Goal: Transaction & Acquisition: Purchase product/service

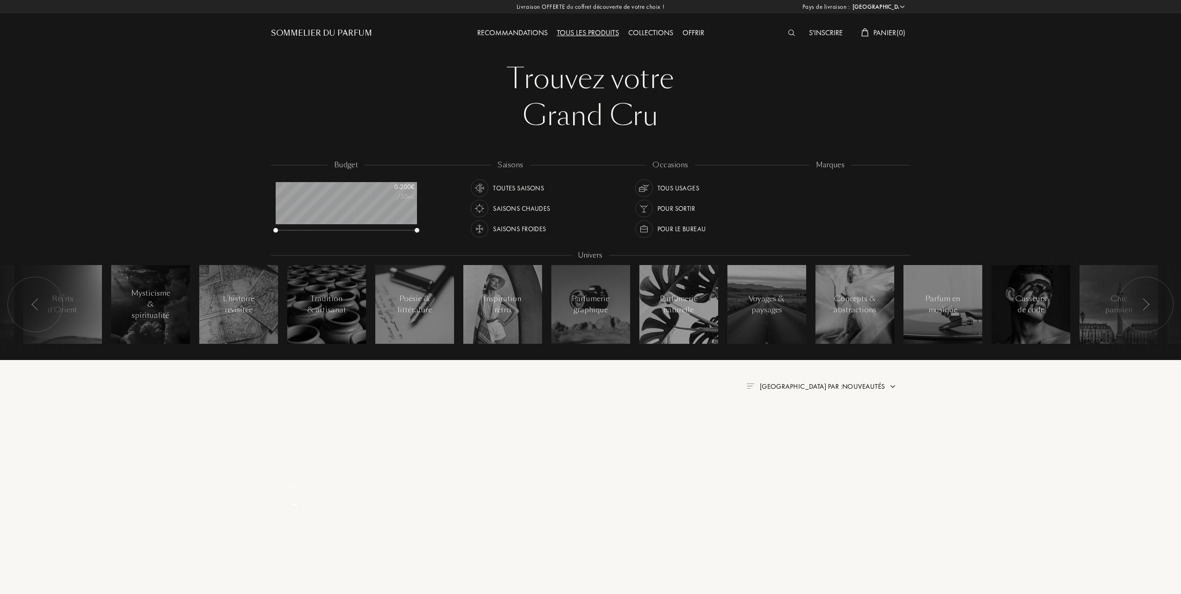
select select "FR"
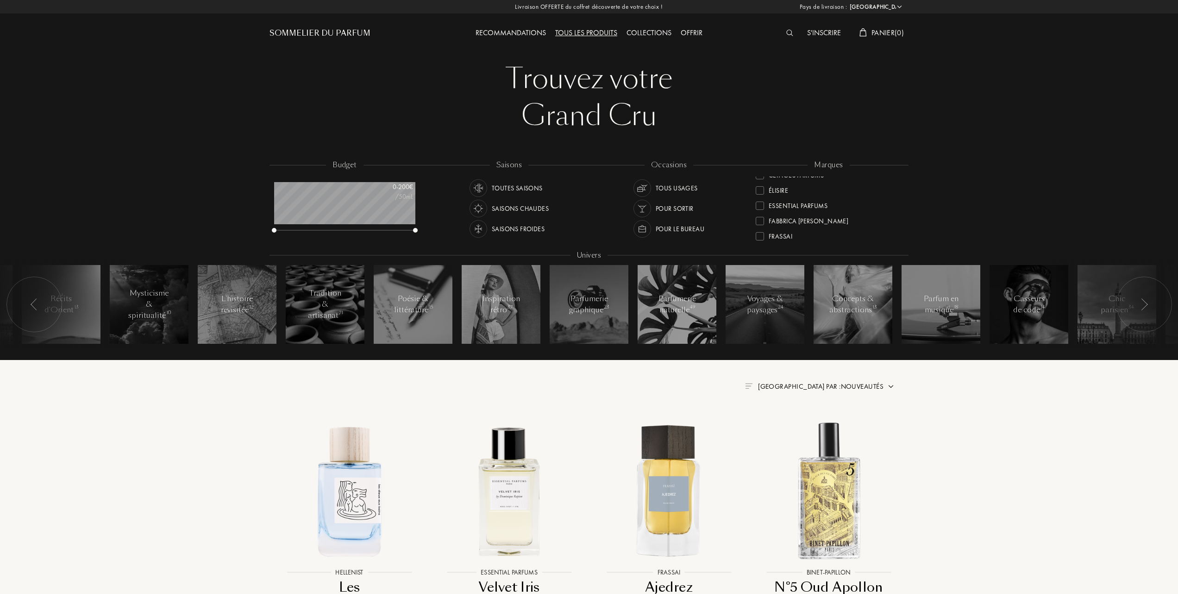
scroll to position [62, 0]
click at [762, 227] on div at bounding box center [760, 230] width 8 height 8
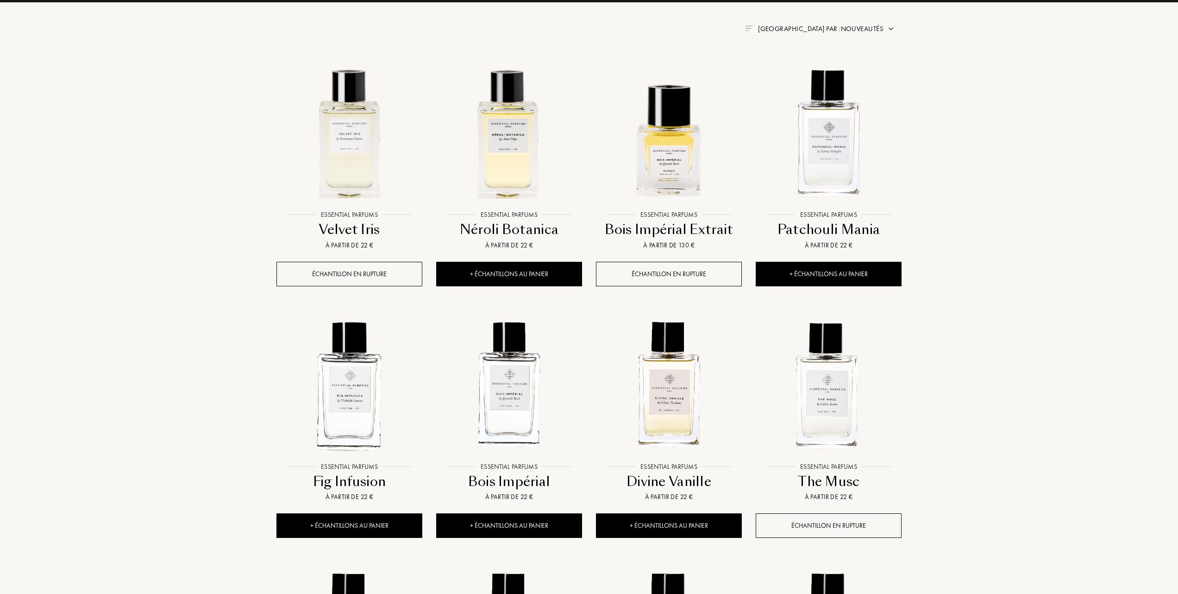
scroll to position [371, 0]
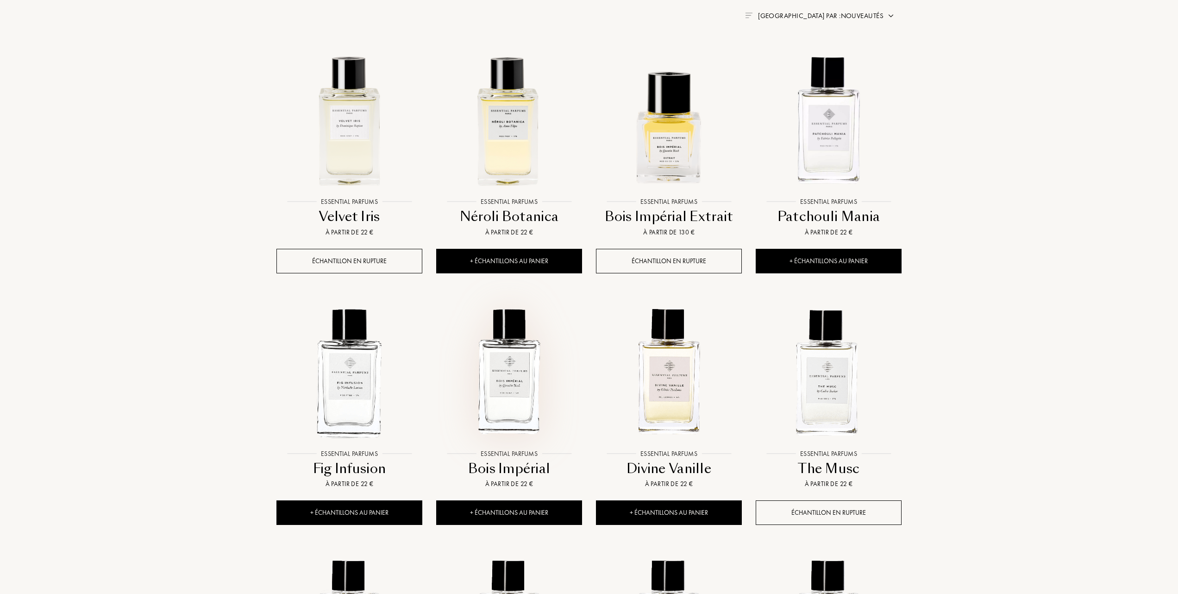
click at [507, 391] on img at bounding box center [509, 372] width 144 height 144
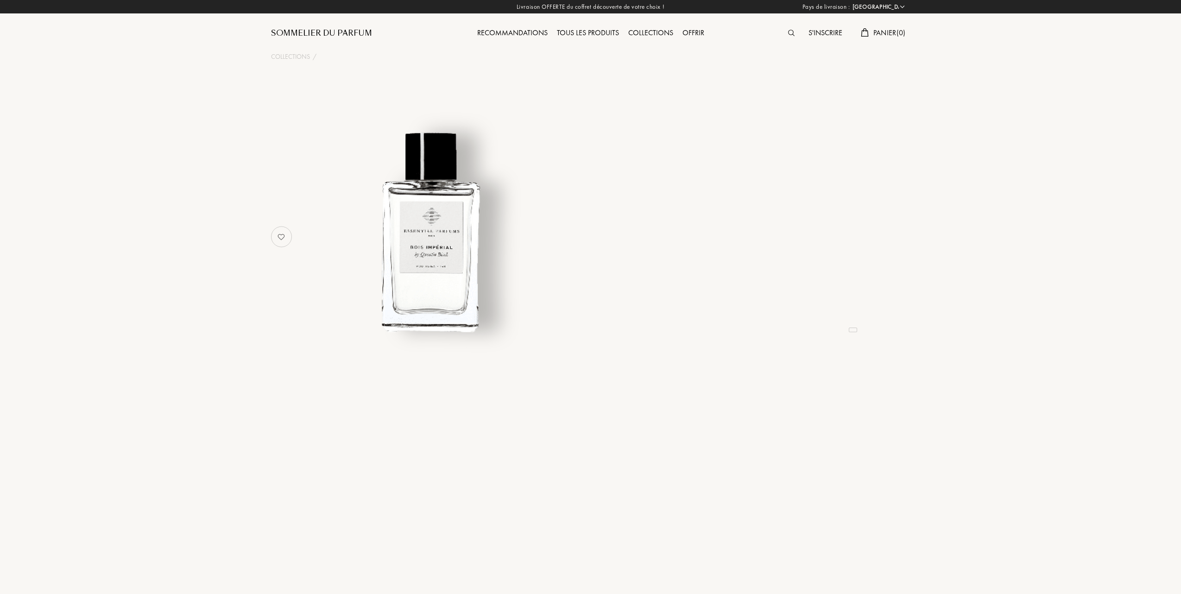
select select "FR"
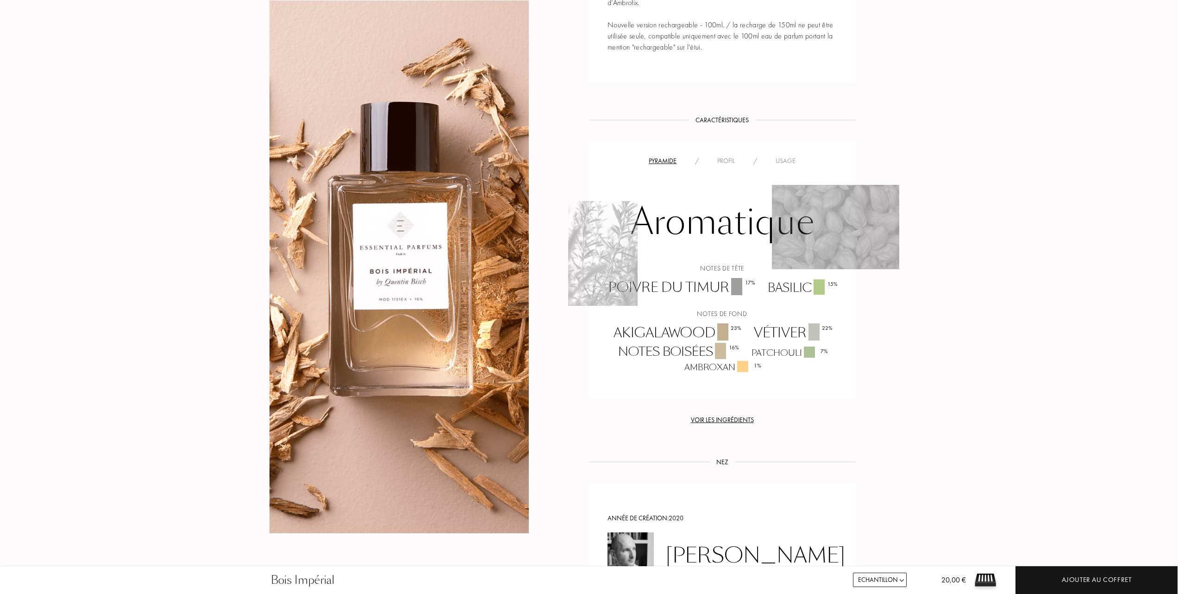
scroll to position [617, 0]
